Goal: Information Seeking & Learning: Learn about a topic

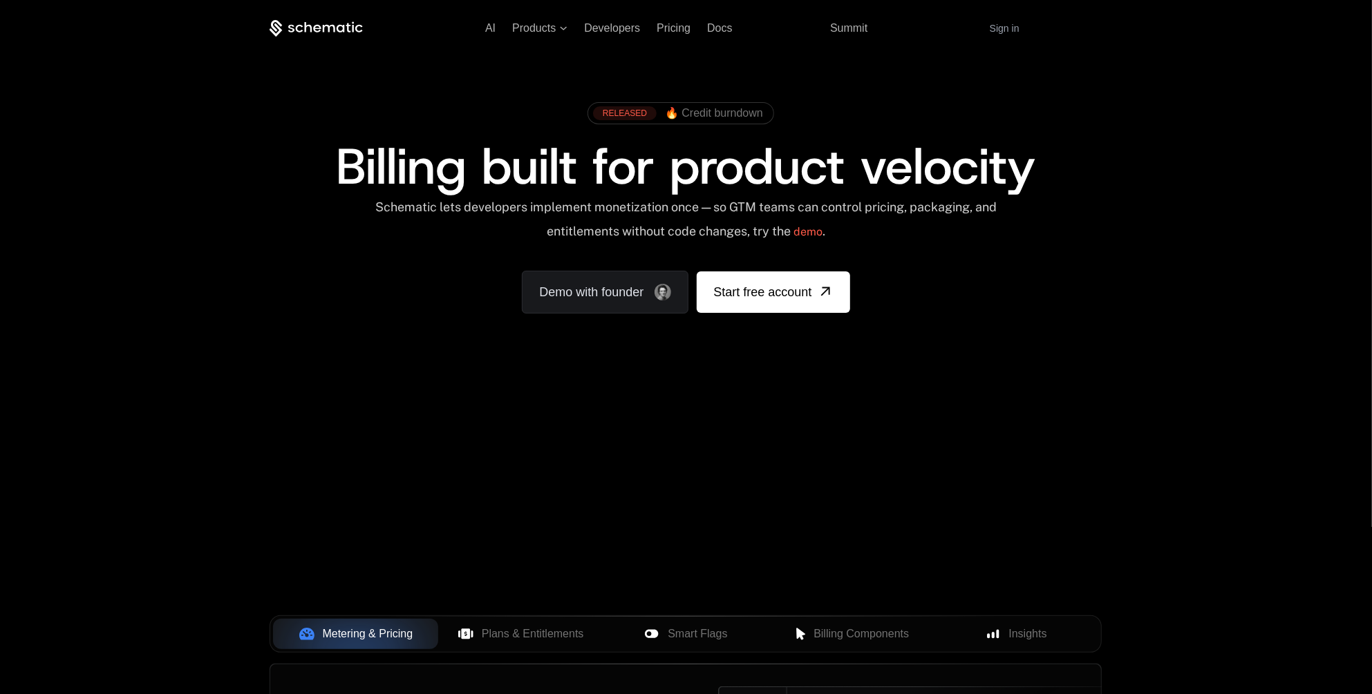
click at [690, 26] on ul "AI Products Developers Pricing Docs Resources Summit" at bounding box center [676, 28] width 382 height 12
click at [686, 27] on span "Pricing" at bounding box center [673, 28] width 34 height 12
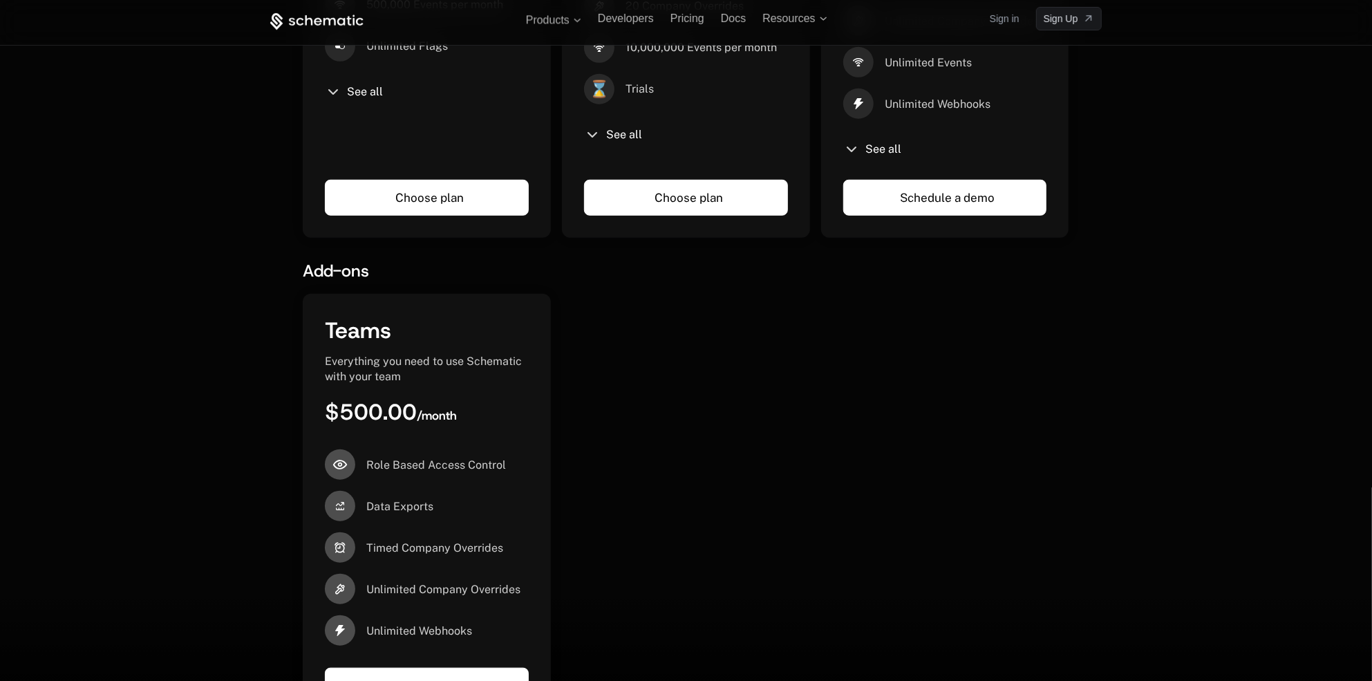
scroll to position [737, 0]
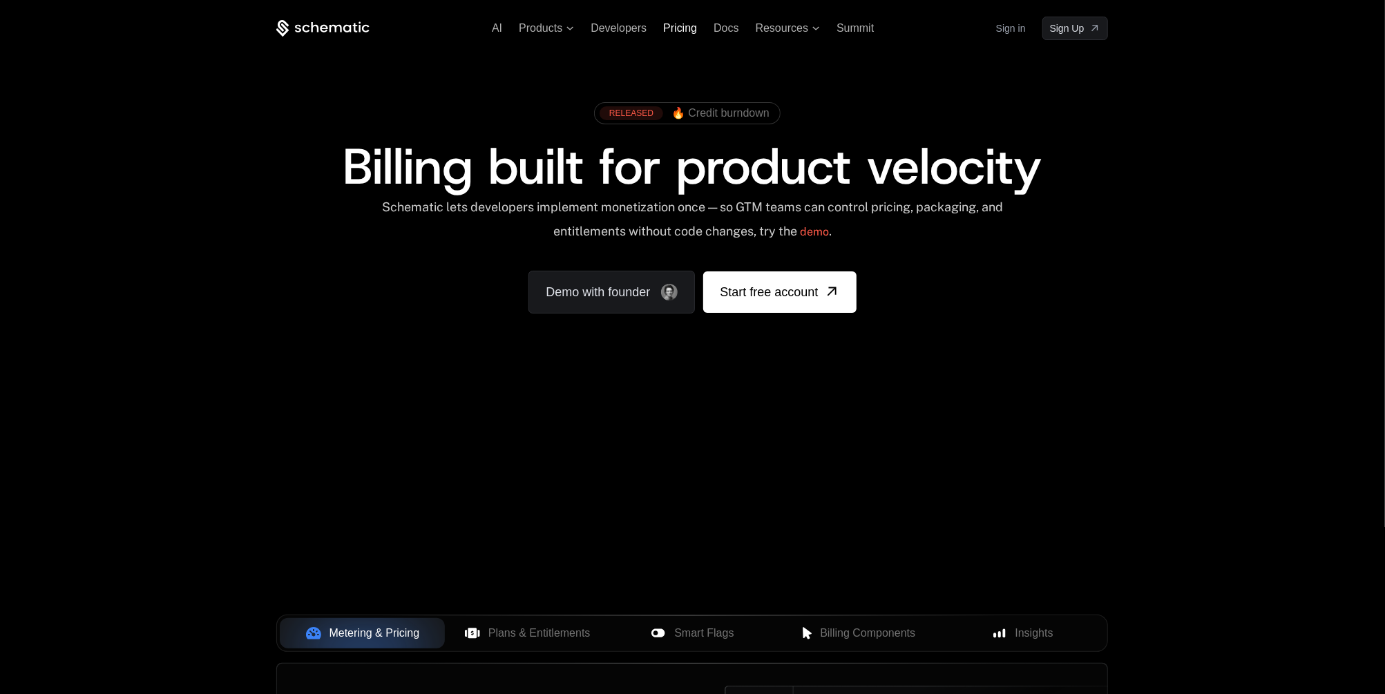
click at [666, 30] on span "Pricing" at bounding box center [680, 28] width 34 height 12
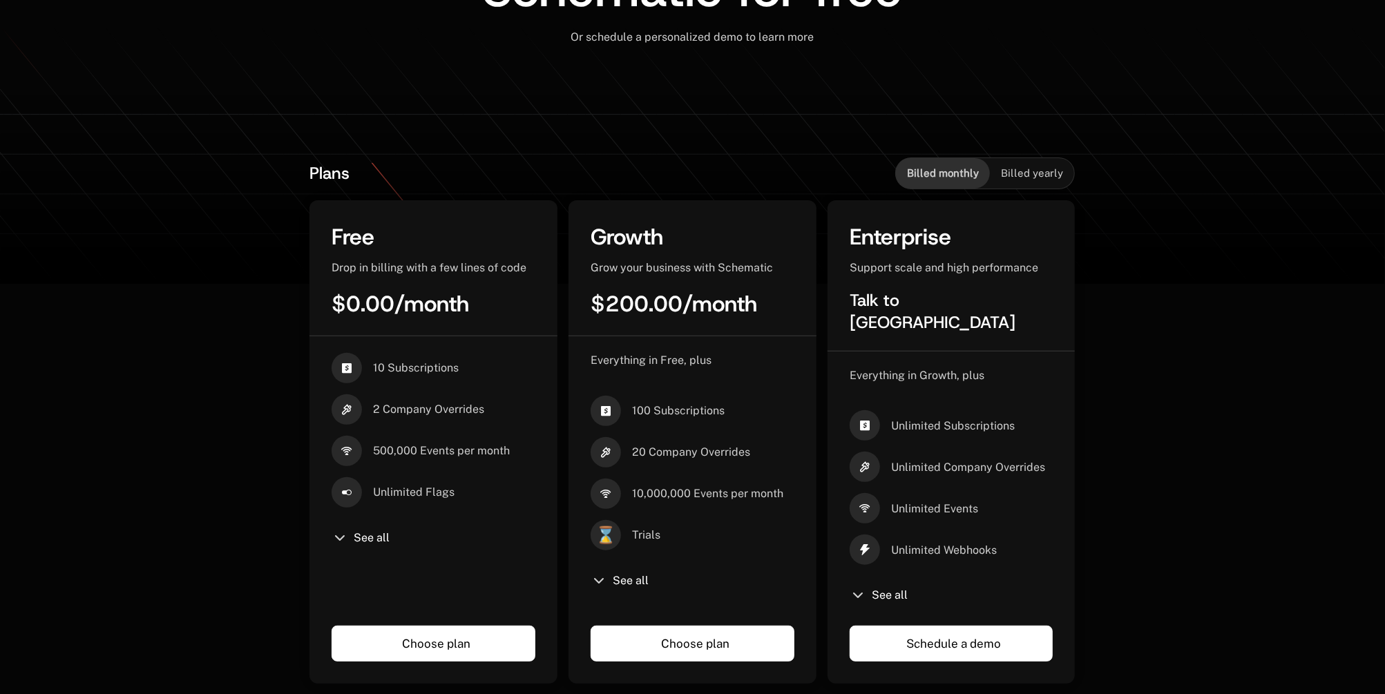
scroll to position [294, 0]
